Goal: Task Accomplishment & Management: Manage account settings

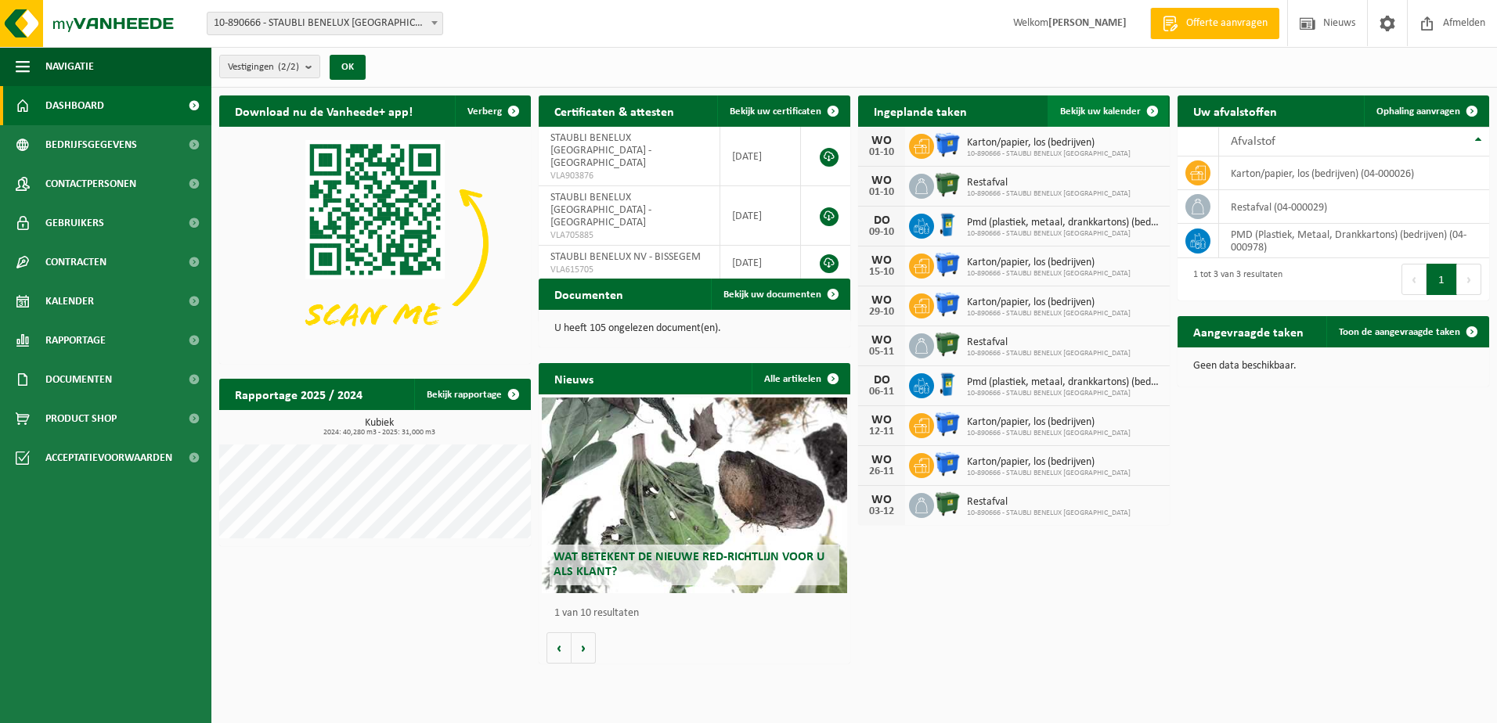
click at [1101, 107] on span "Bekijk uw kalender" at bounding box center [1100, 111] width 81 height 10
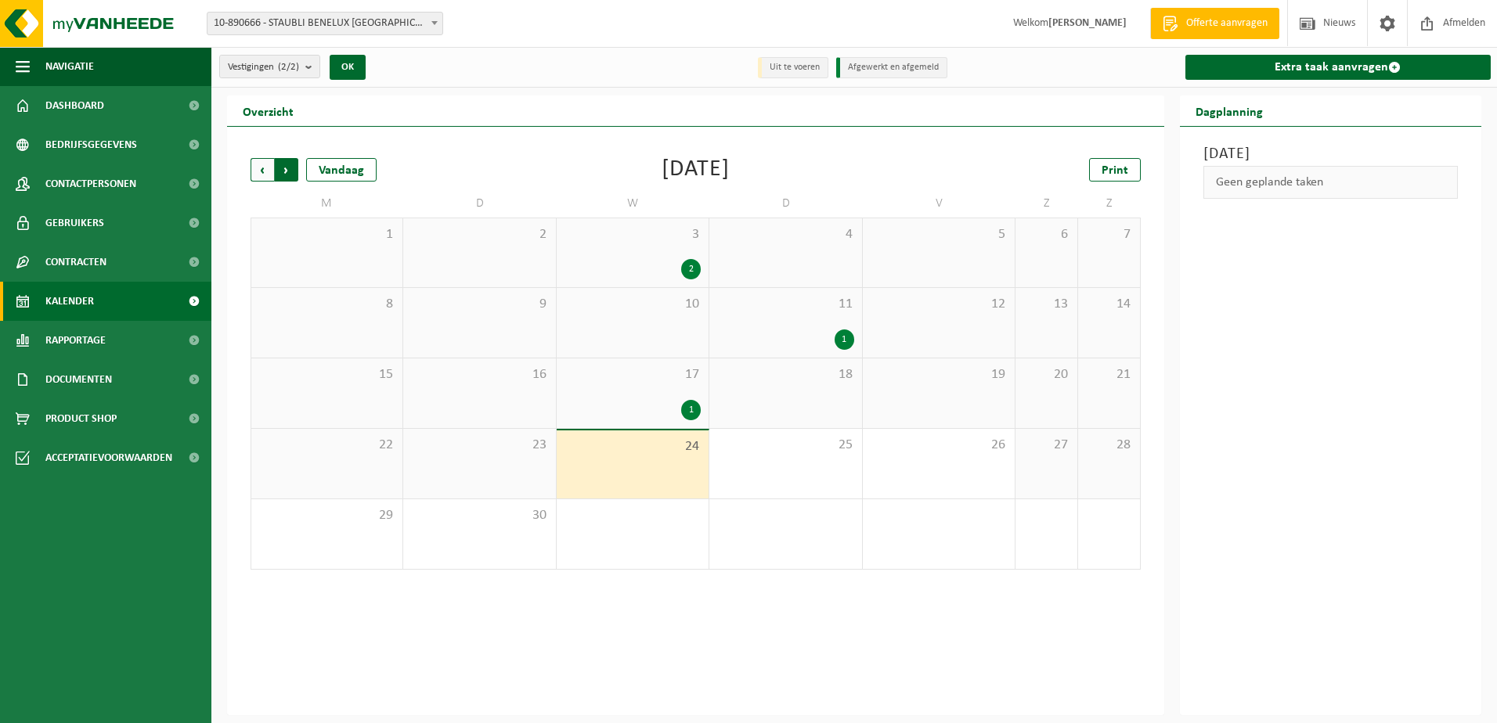
click at [268, 168] on span "Vorige" at bounding box center [262, 169] width 23 height 23
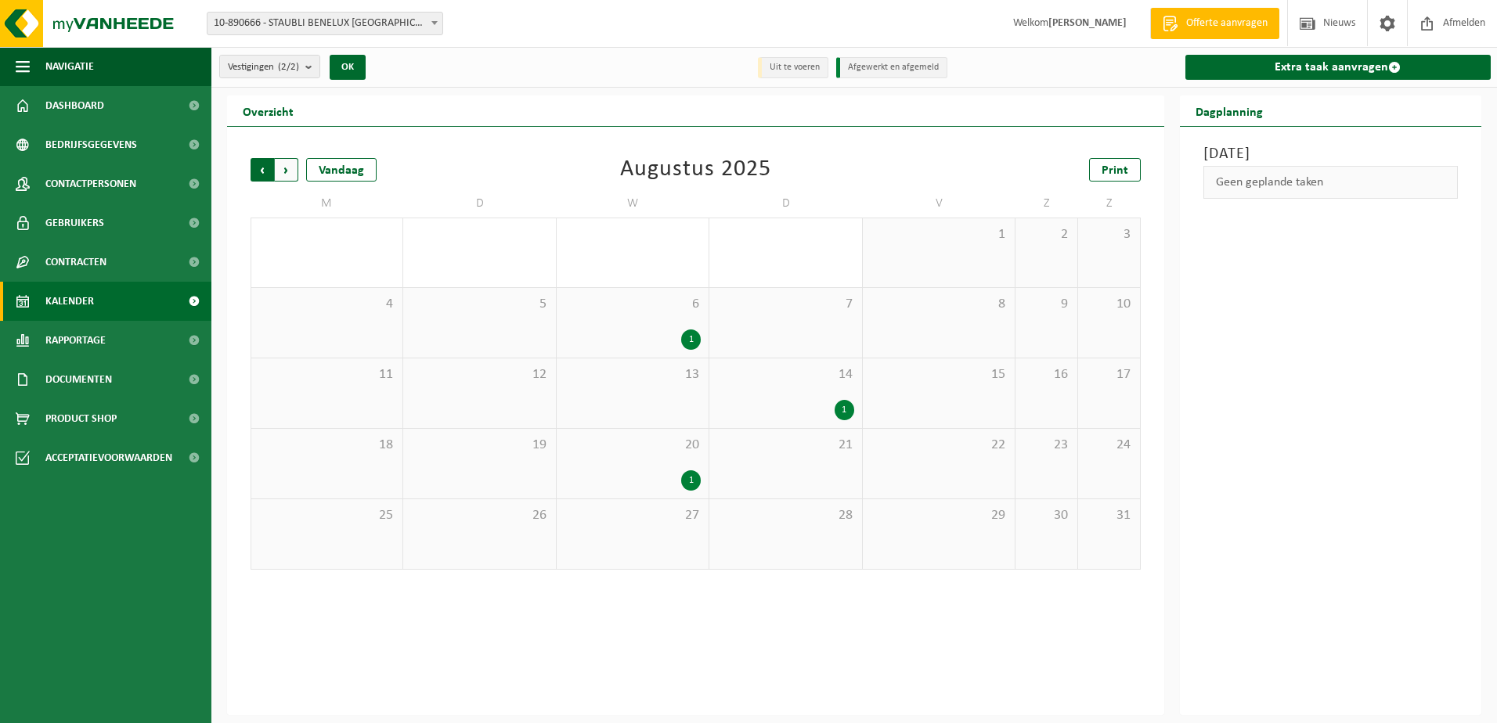
click at [291, 174] on span "Volgende" at bounding box center [286, 169] width 23 height 23
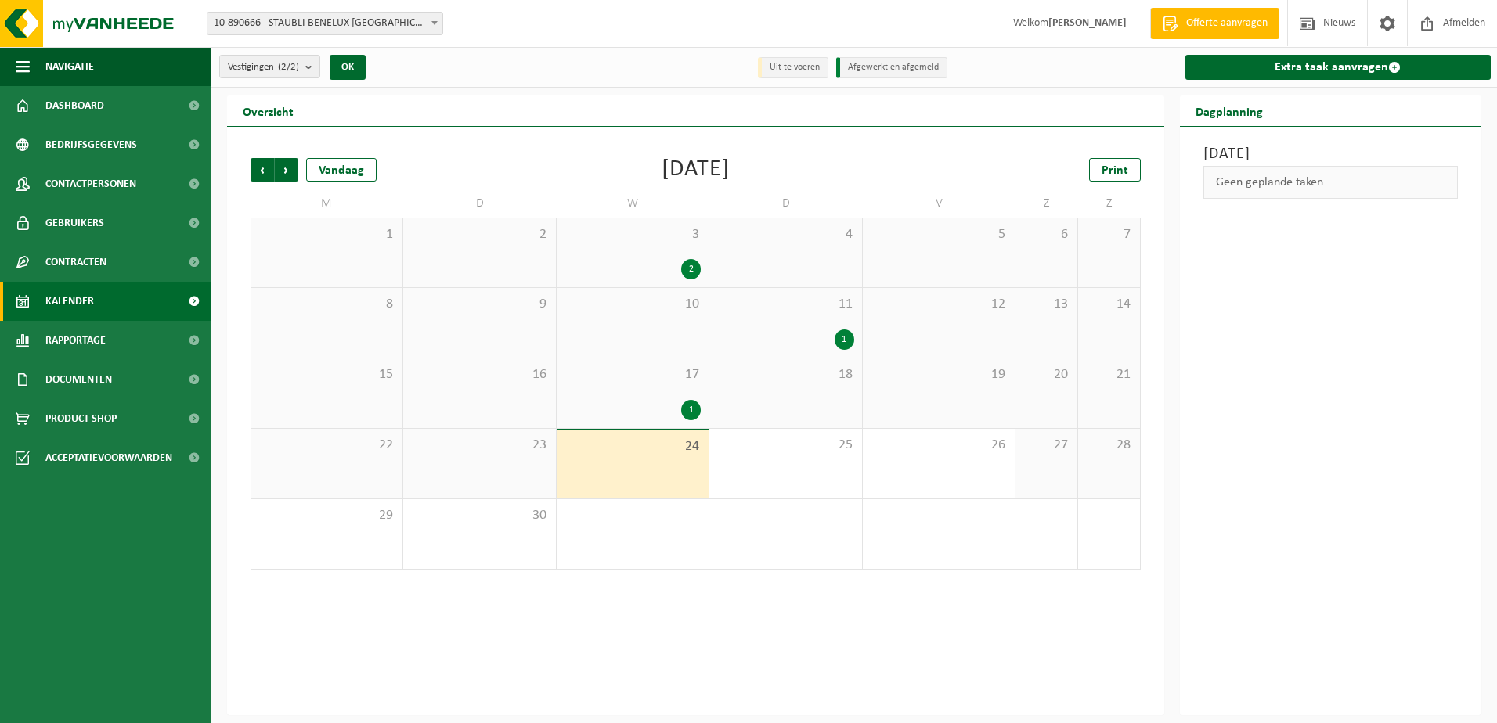
click at [691, 406] on div "1" at bounding box center [691, 410] width 20 height 20
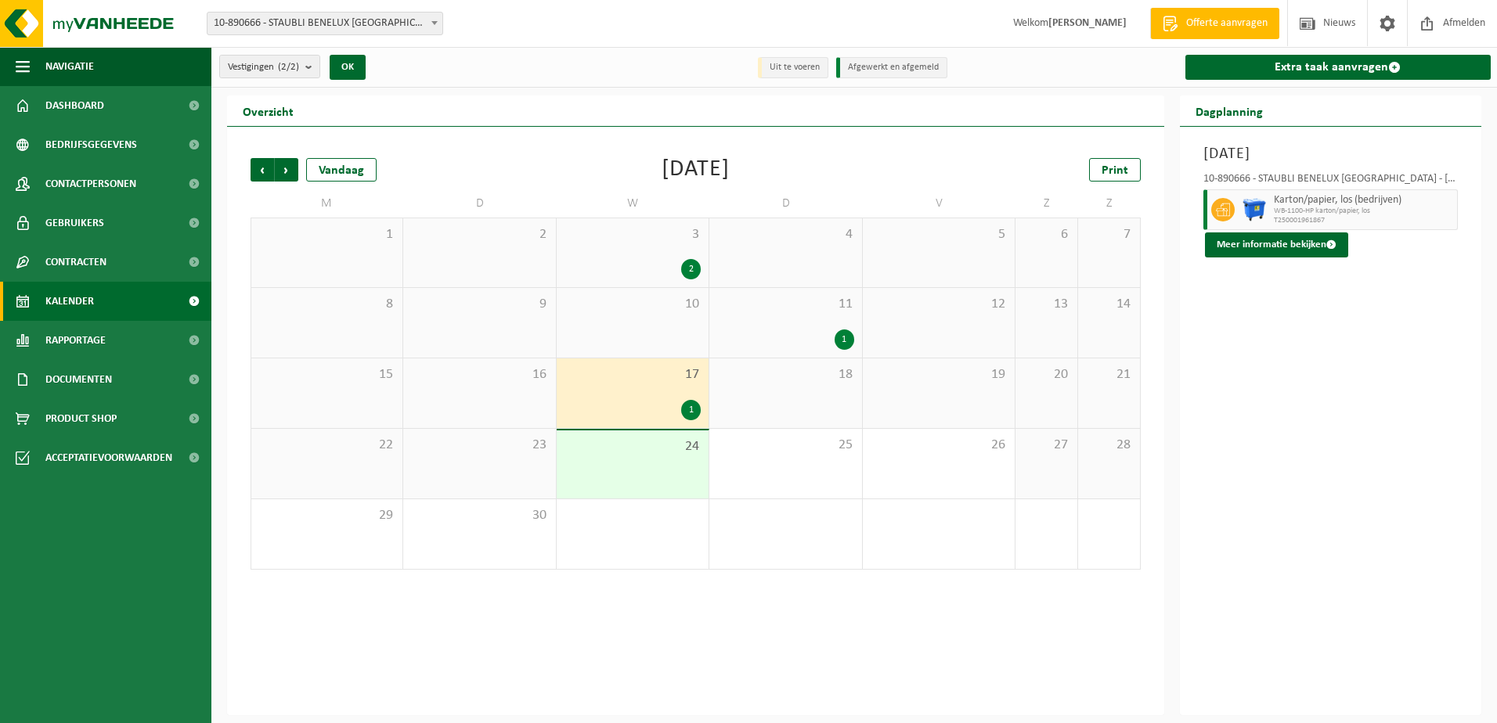
click at [842, 339] on div "1" at bounding box center [845, 340] width 20 height 20
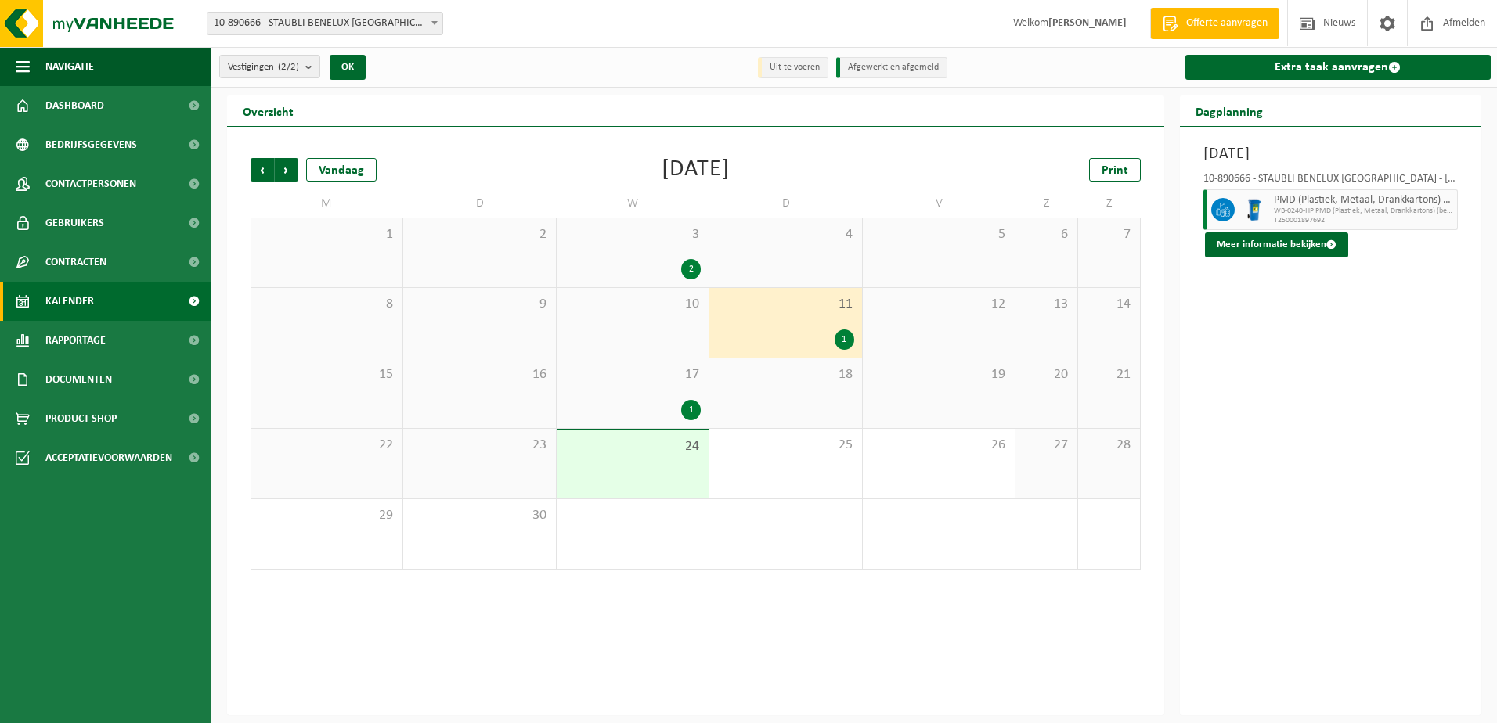
click at [690, 265] on div "2" at bounding box center [691, 269] width 20 height 20
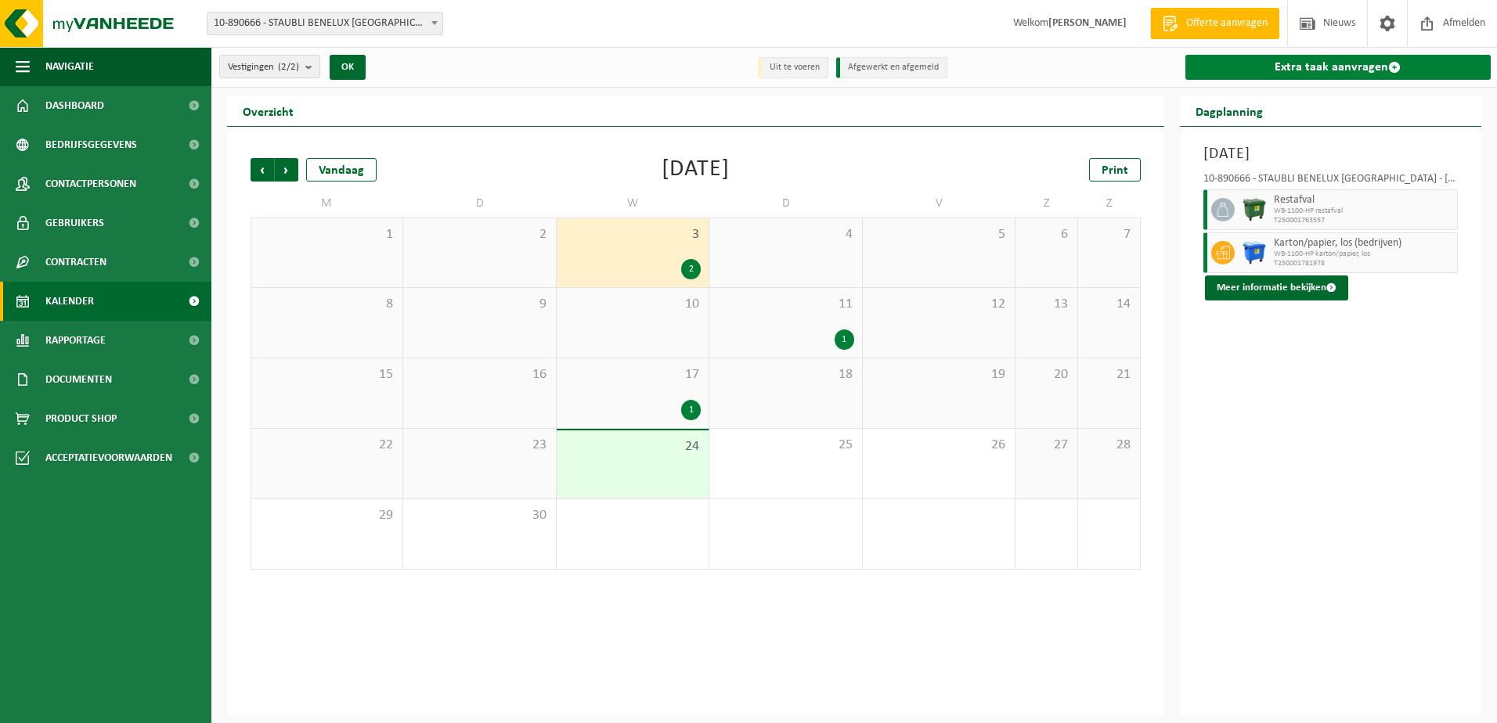
click at [1361, 63] on link "Extra taak aanvragen" at bounding box center [1338, 67] width 306 height 25
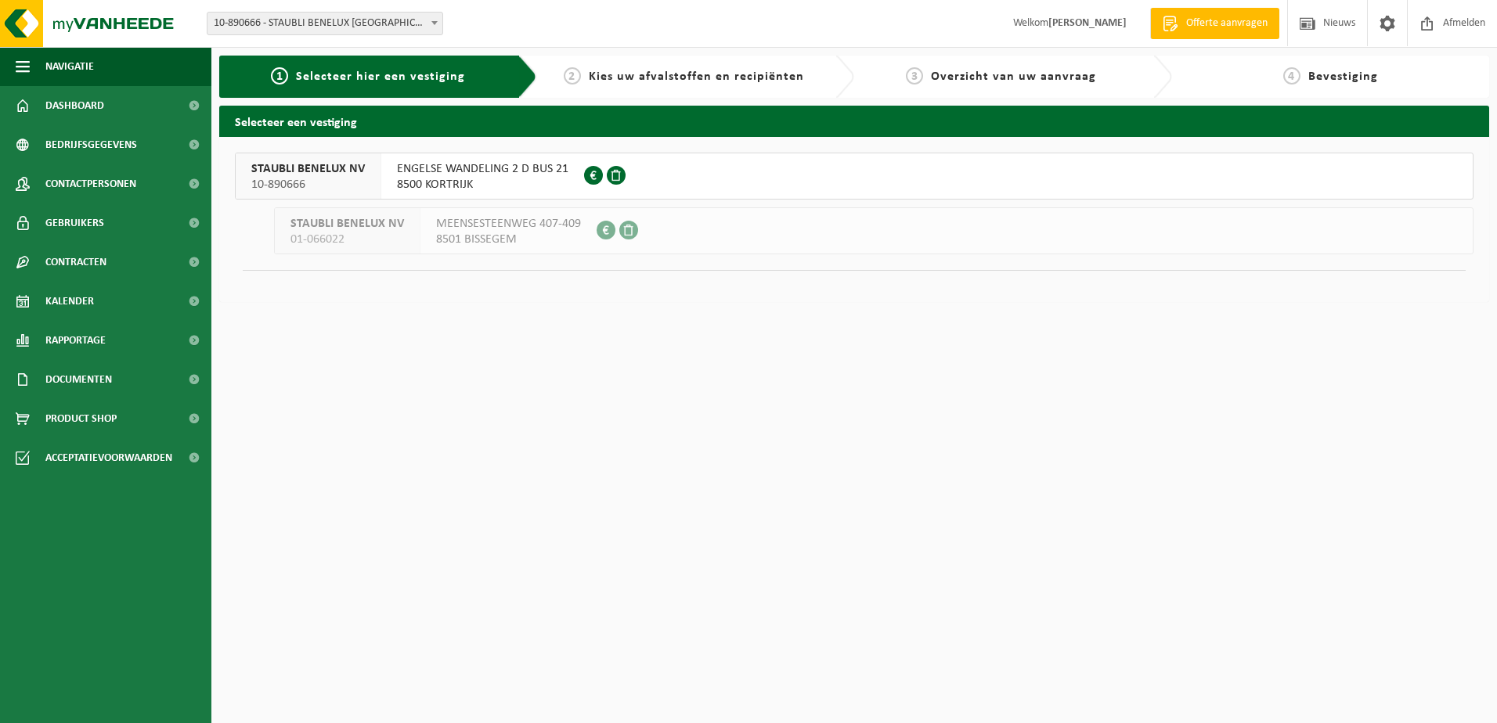
click at [617, 178] on span at bounding box center [616, 175] width 19 height 19
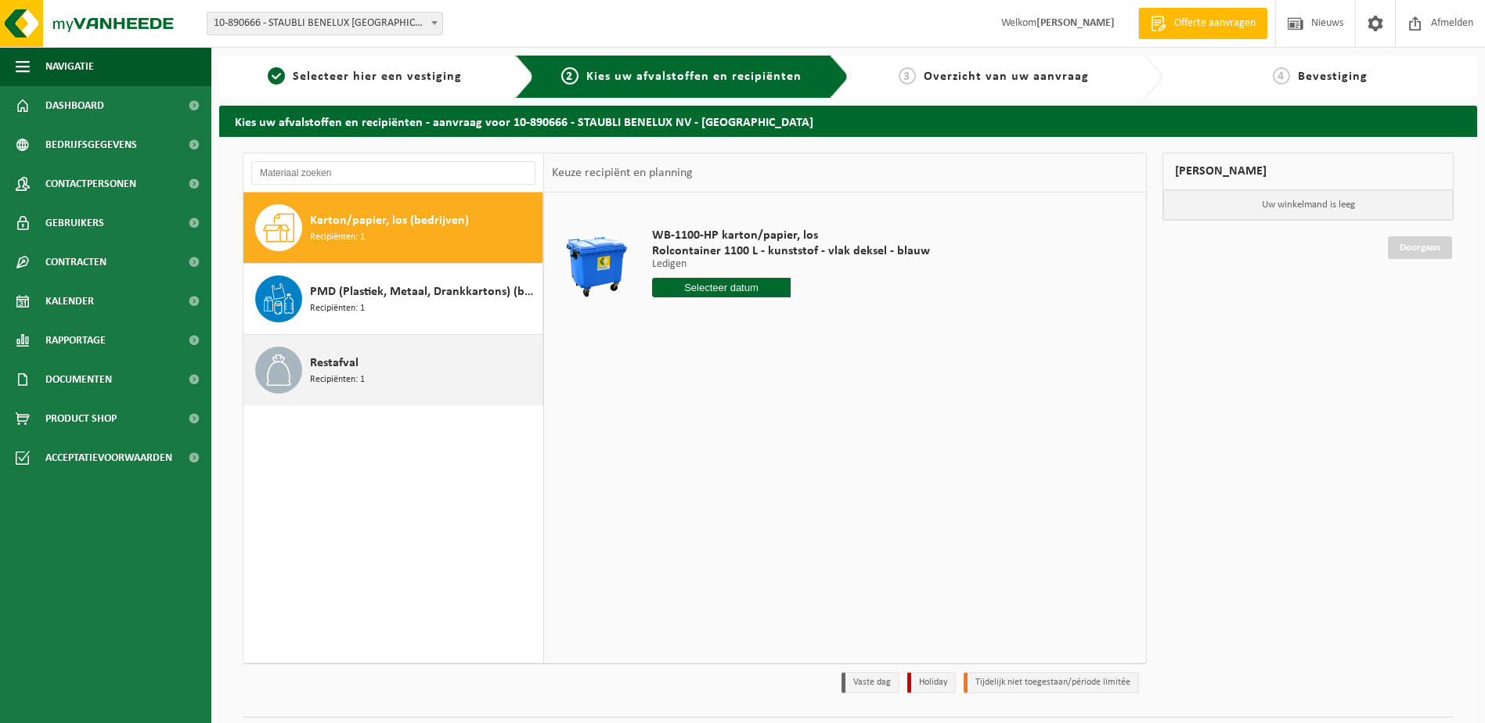
click at [328, 360] on span "Restafval" at bounding box center [334, 363] width 49 height 19
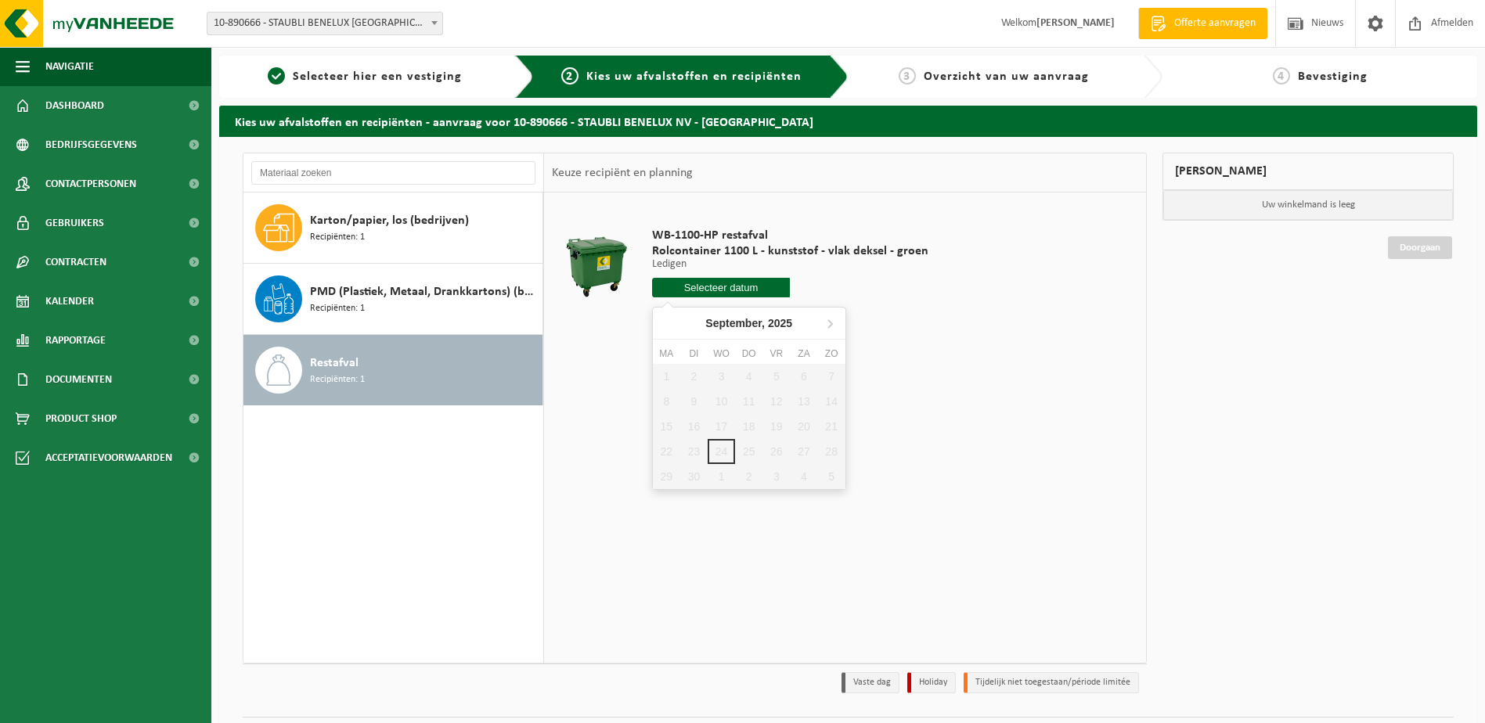
click at [738, 285] on input "text" at bounding box center [721, 288] width 139 height 20
click at [829, 322] on icon at bounding box center [830, 324] width 4 height 8
click at [666, 322] on icon at bounding box center [668, 323] width 25 height 25
click at [828, 325] on icon at bounding box center [829, 323] width 25 height 25
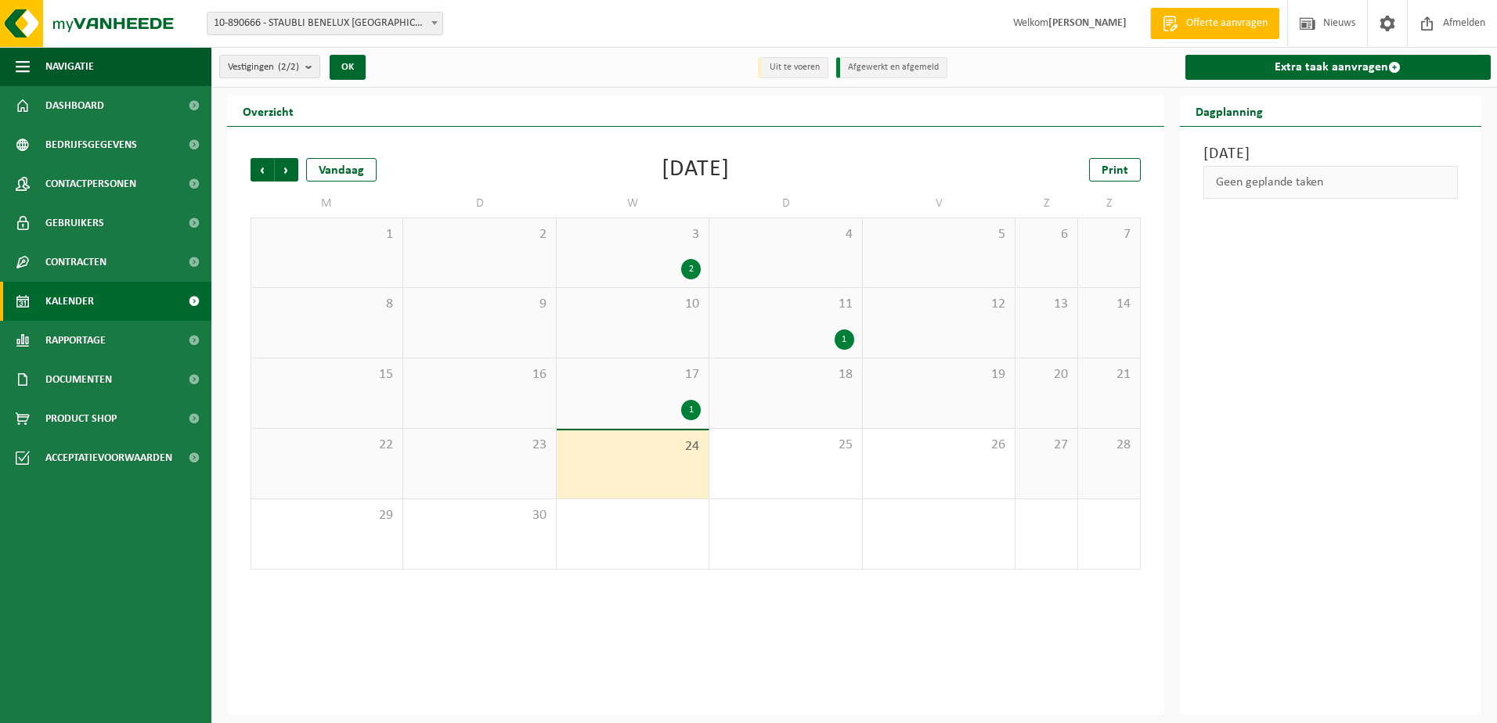
click at [658, 256] on div "3 2" at bounding box center [633, 252] width 152 height 69
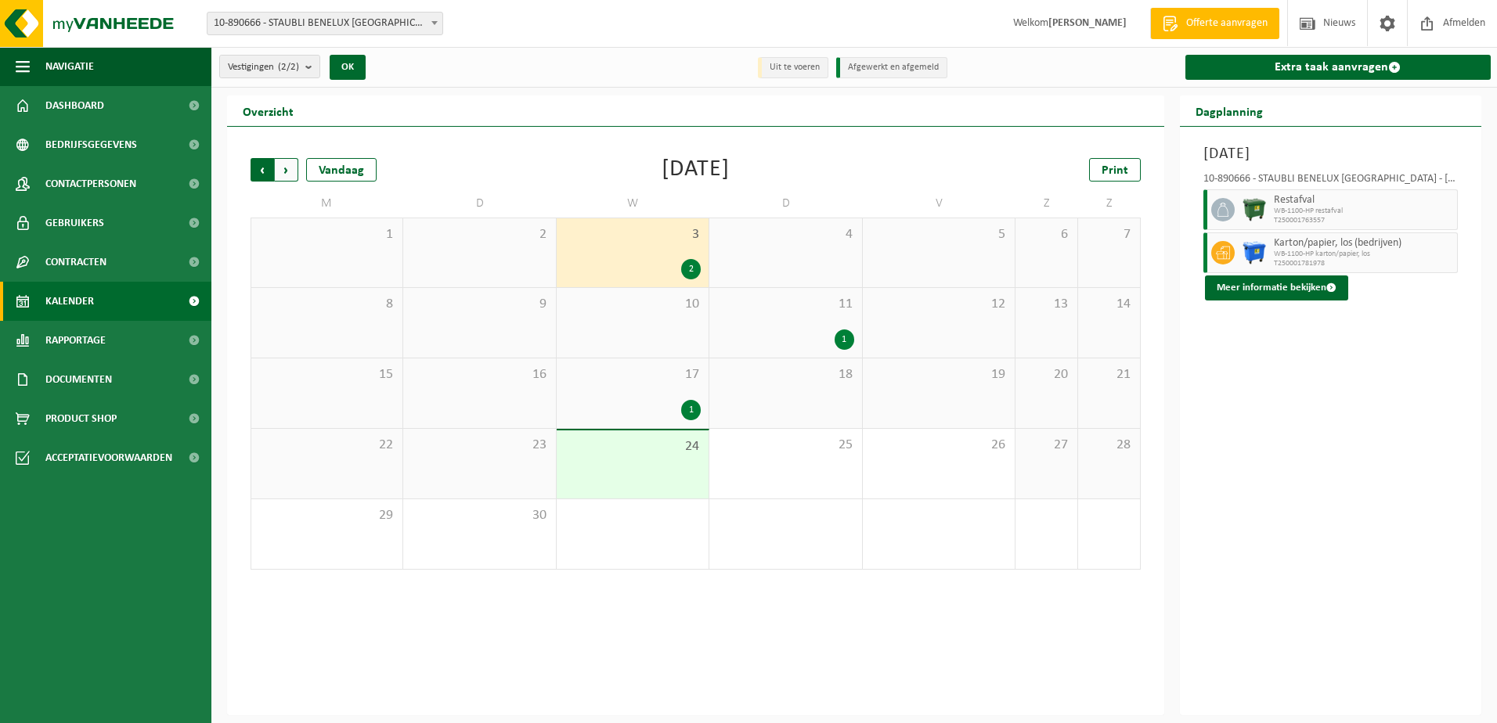
click at [283, 170] on span "Volgende" at bounding box center [286, 169] width 23 height 23
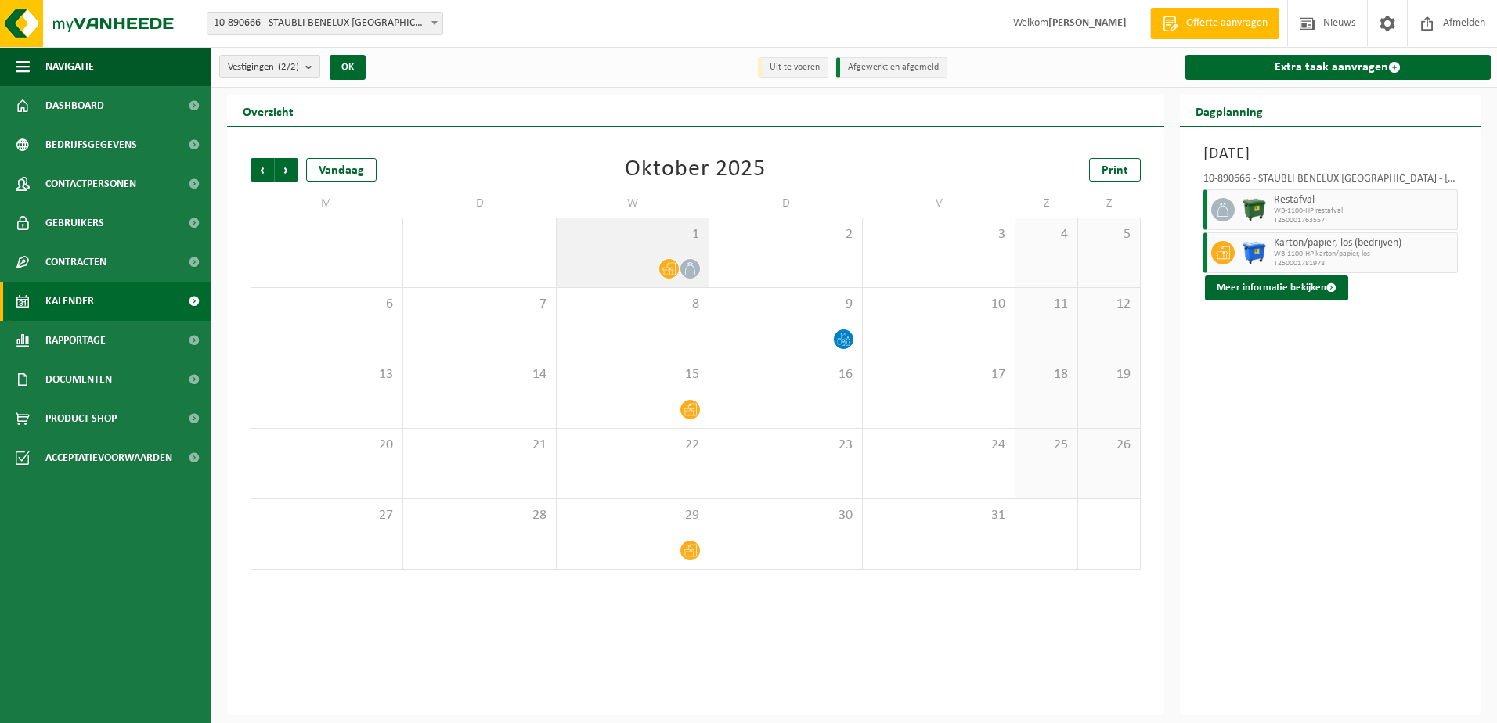
click at [664, 263] on icon at bounding box center [668, 268] width 13 height 13
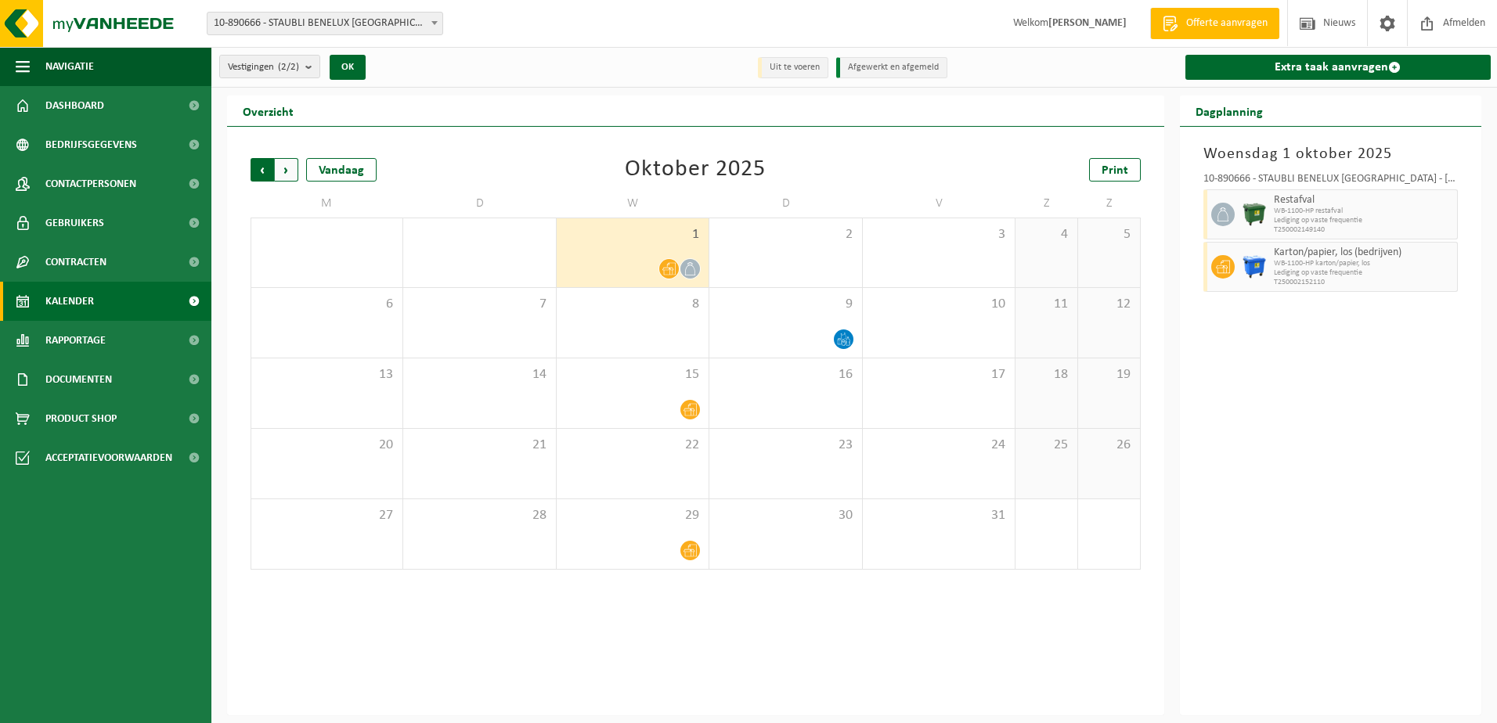
click at [294, 169] on span "Volgende" at bounding box center [286, 169] width 23 height 23
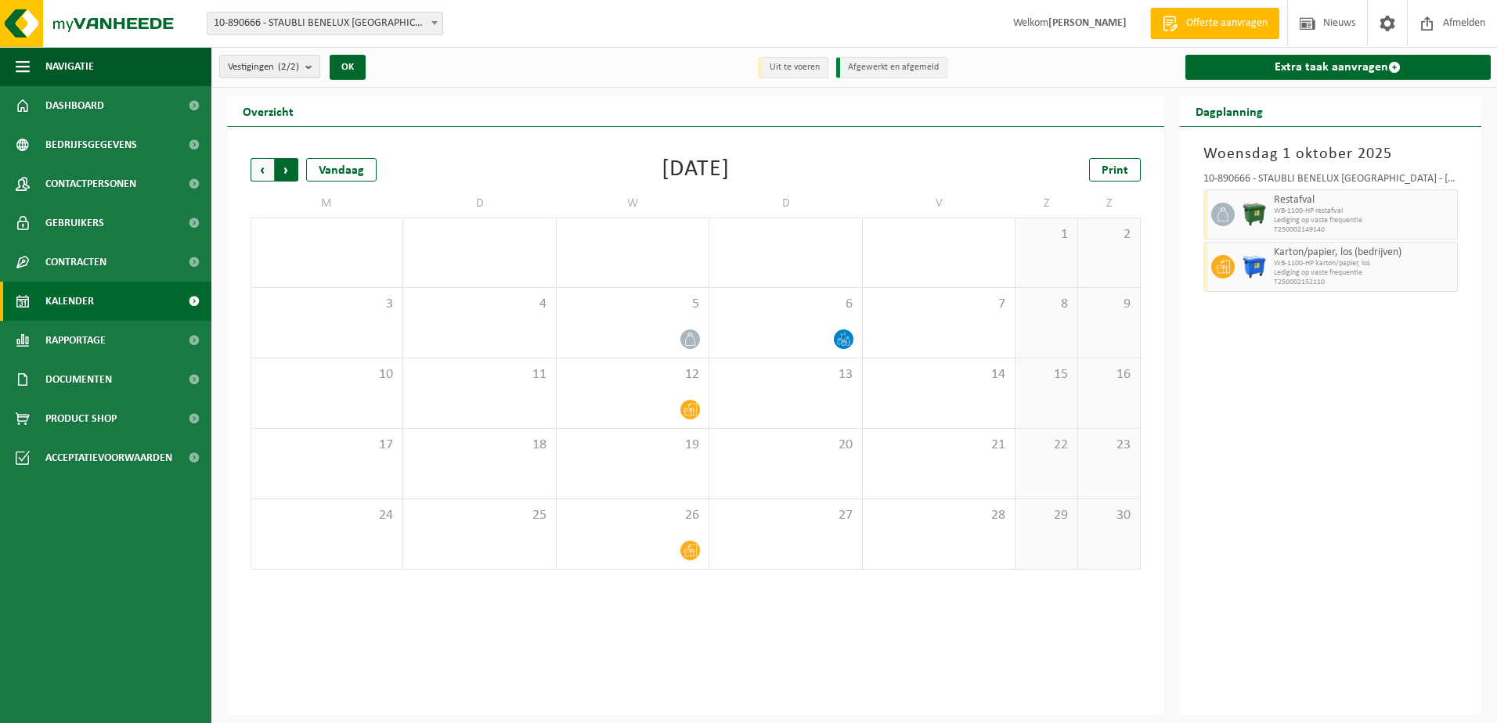
click at [266, 164] on span "Vorige" at bounding box center [262, 169] width 23 height 23
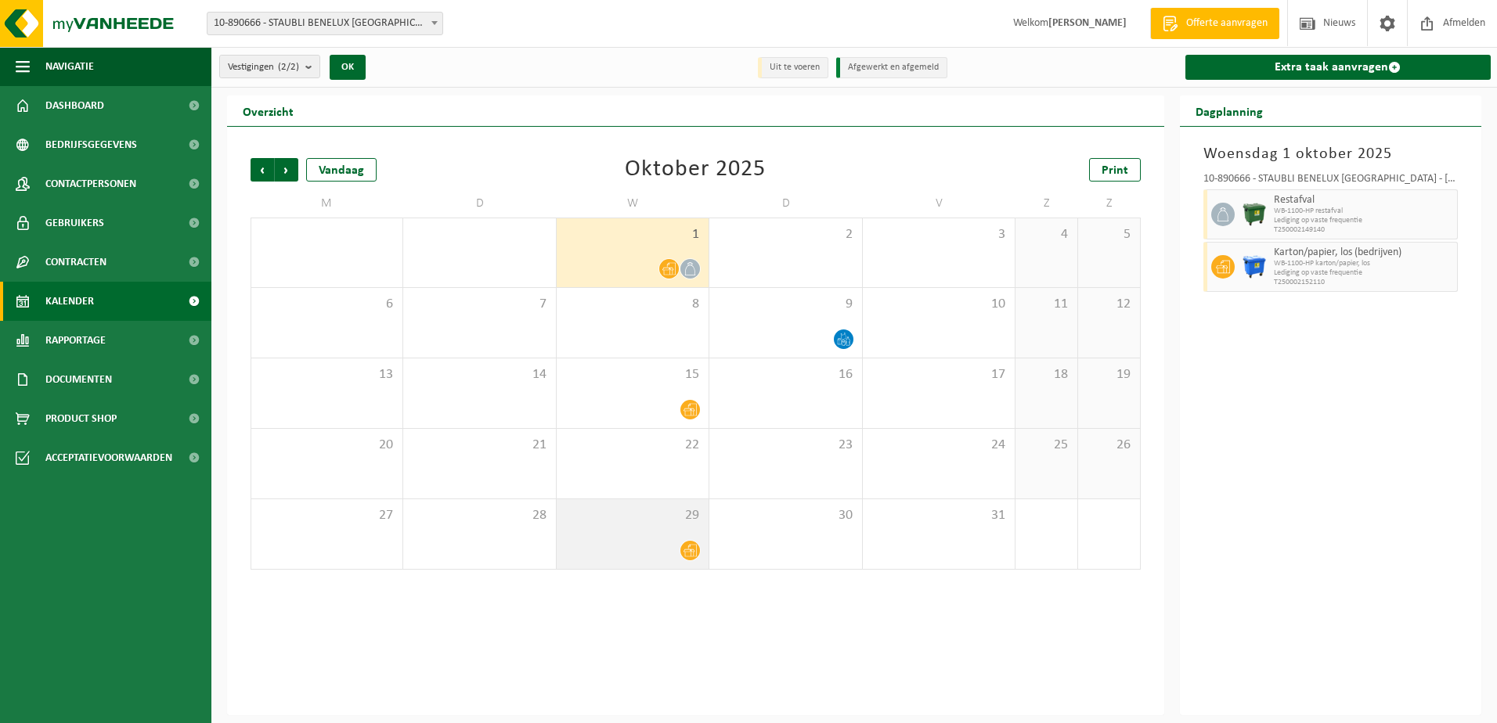
click at [685, 553] on icon at bounding box center [689, 550] width 13 height 13
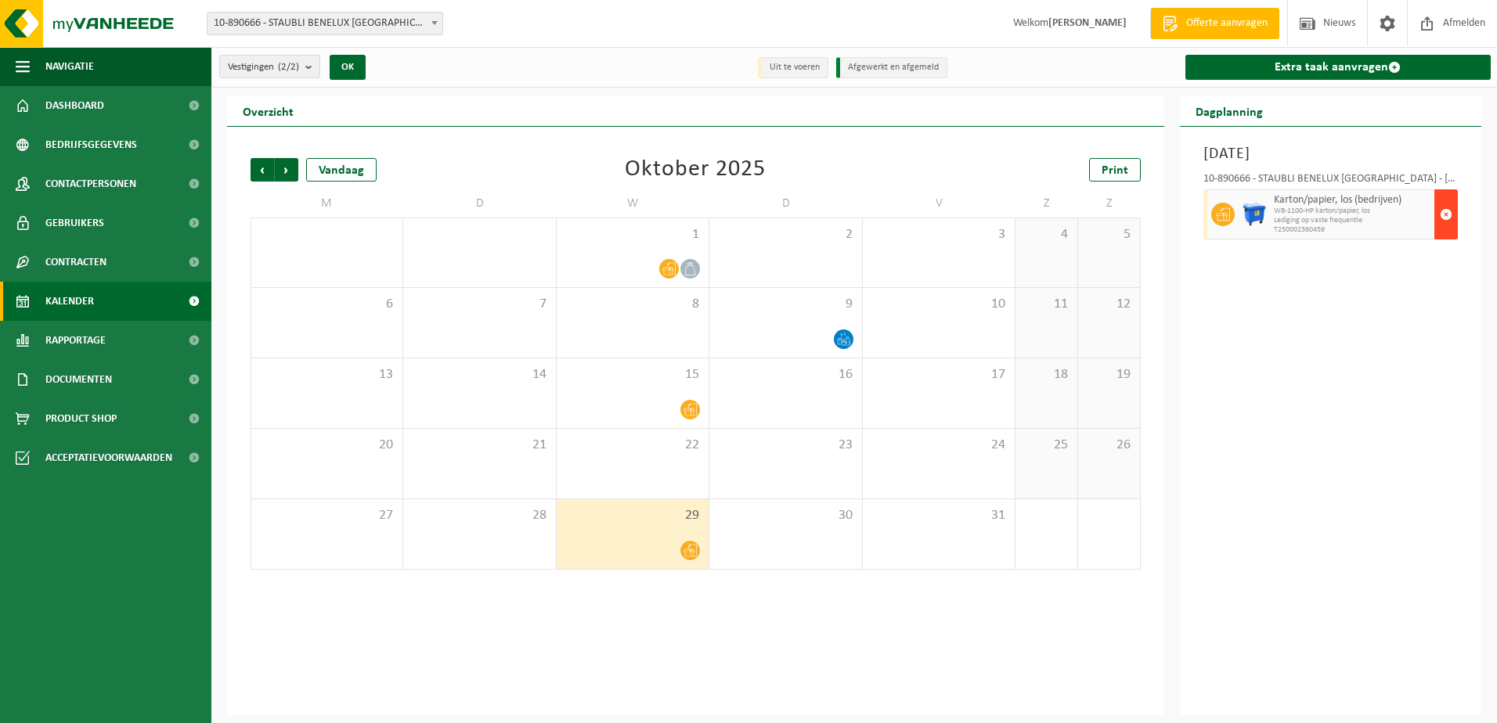
click at [1447, 215] on span "button" at bounding box center [1446, 214] width 13 height 31
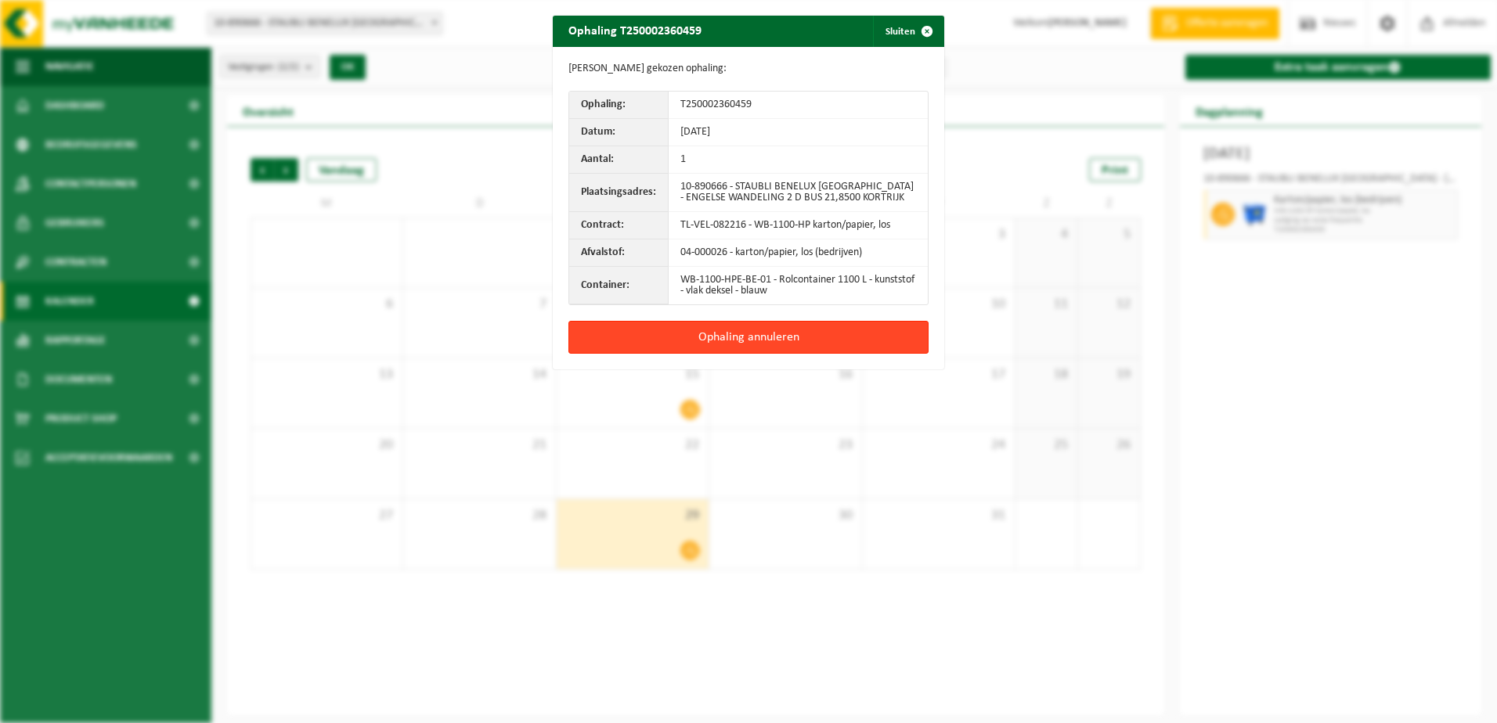
click at [734, 334] on button "Ophaling annuleren" at bounding box center [748, 337] width 360 height 33
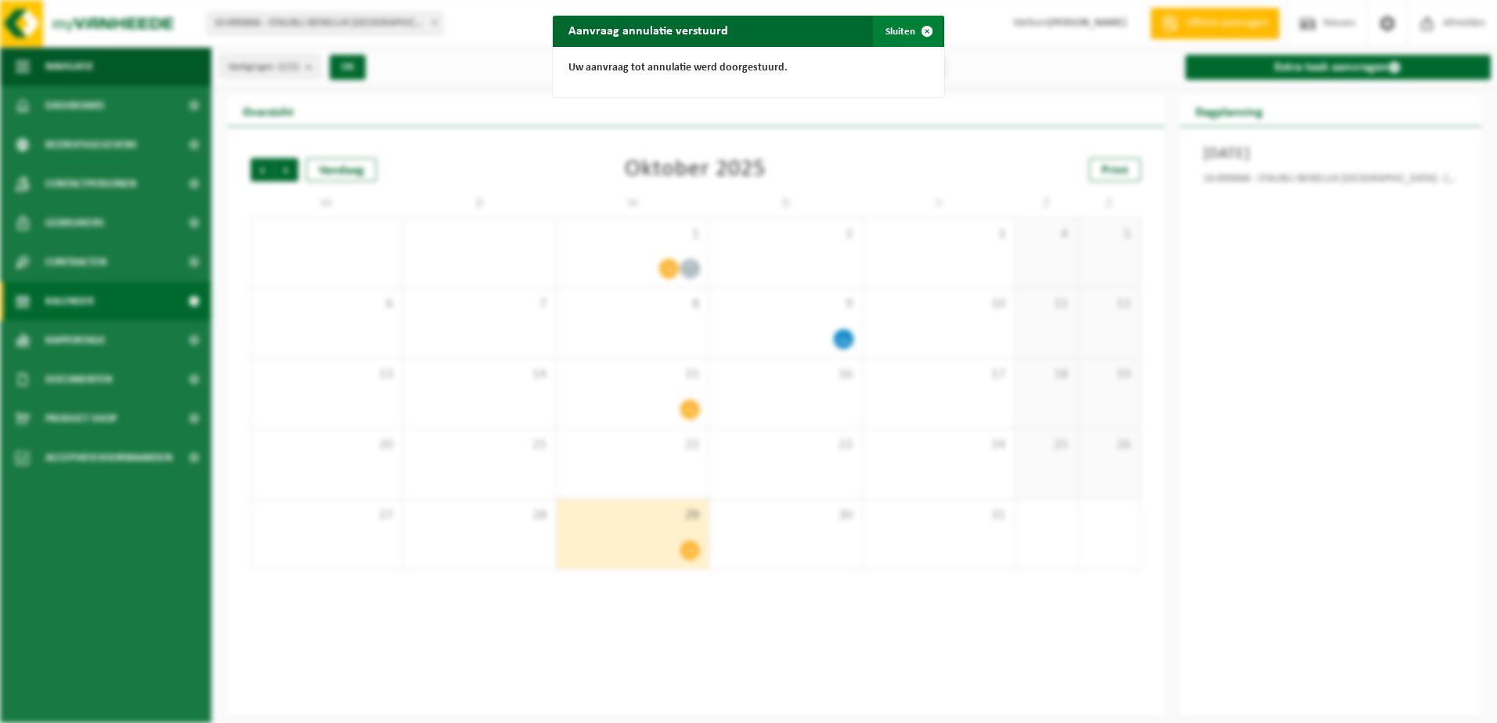
click at [896, 23] on button "Sluiten" at bounding box center [908, 31] width 70 height 31
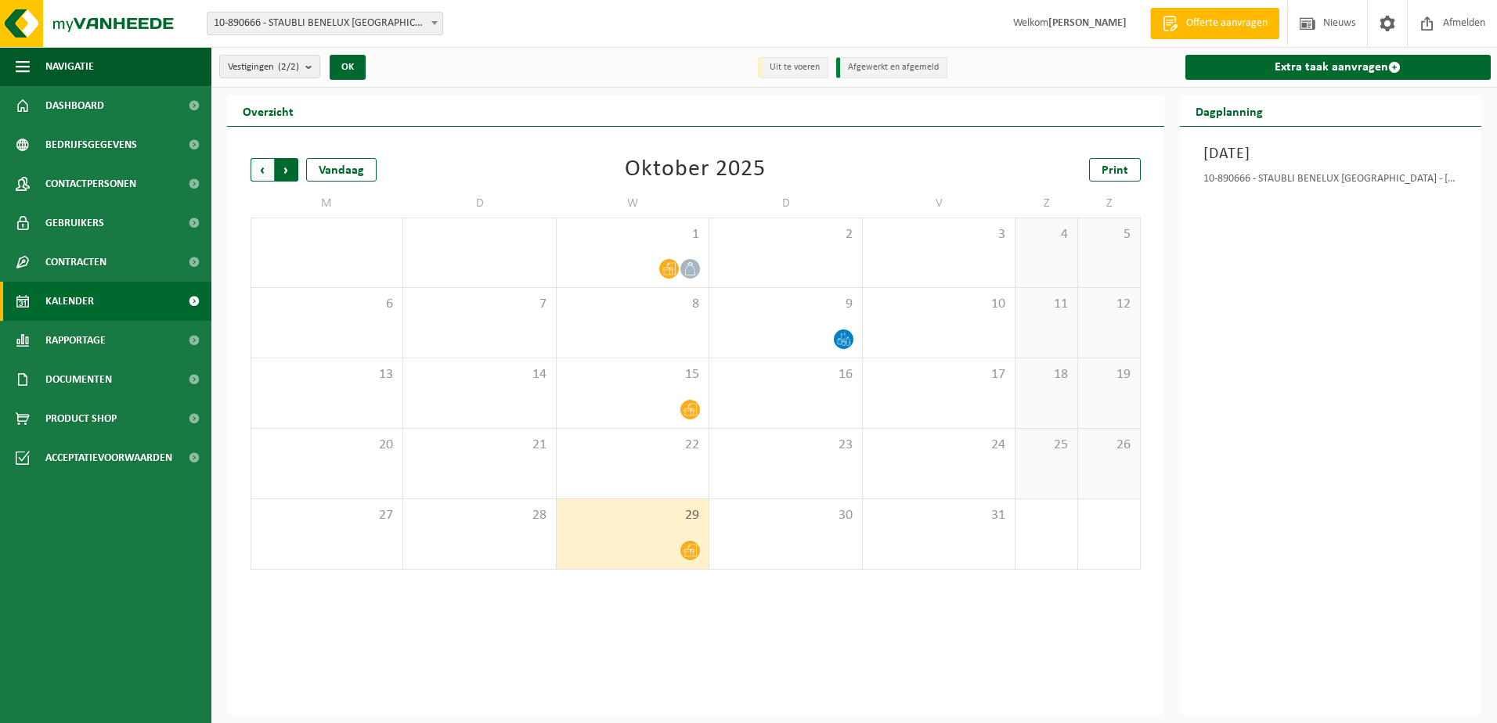
click at [259, 168] on span "Vorige" at bounding box center [262, 169] width 23 height 23
